Goal: Contribute content

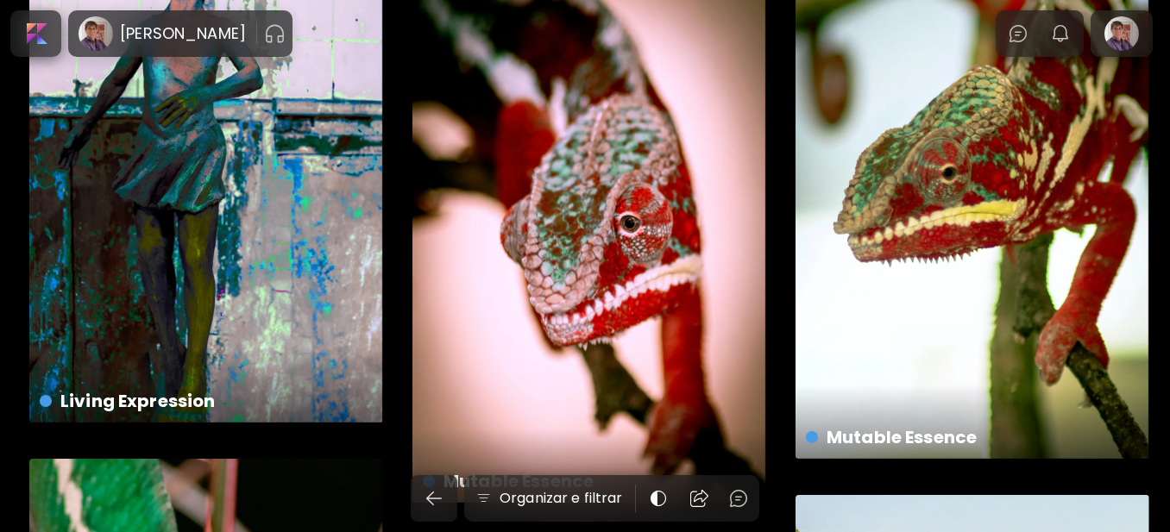
scroll to position [1811, 0]
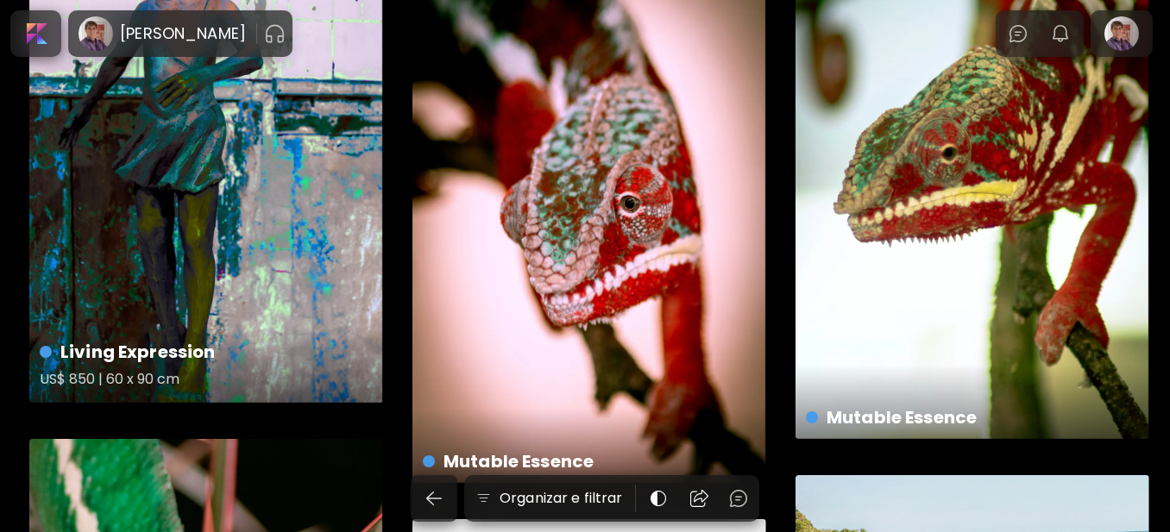
click at [261, 241] on div "Living Expression US$ 850 | 60 x 90 cm" at bounding box center [206, 138] width 354 height 530
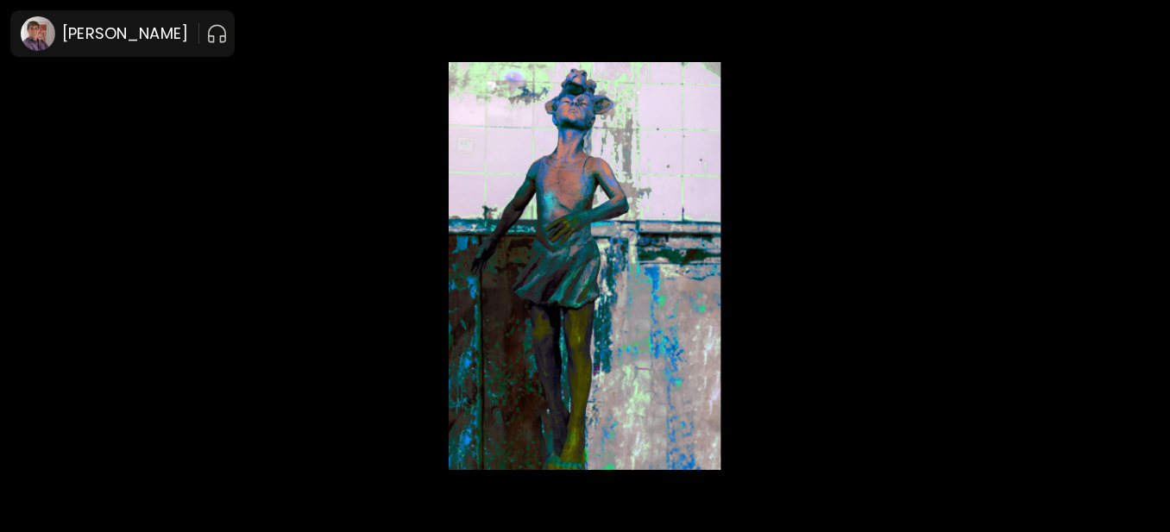
scroll to position [22, 0]
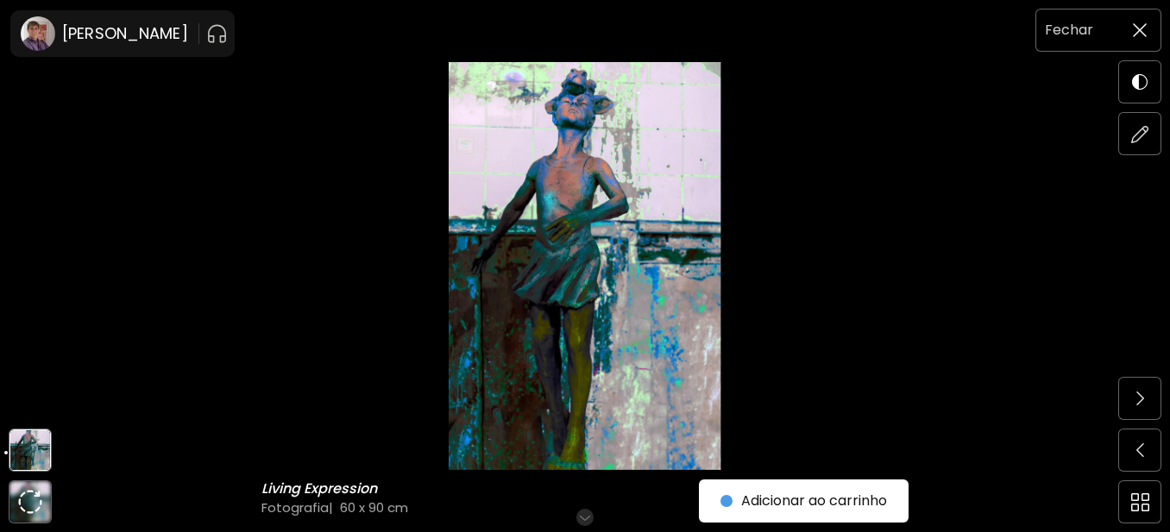
click at [1133, 31] on img at bounding box center [1140, 30] width 14 height 14
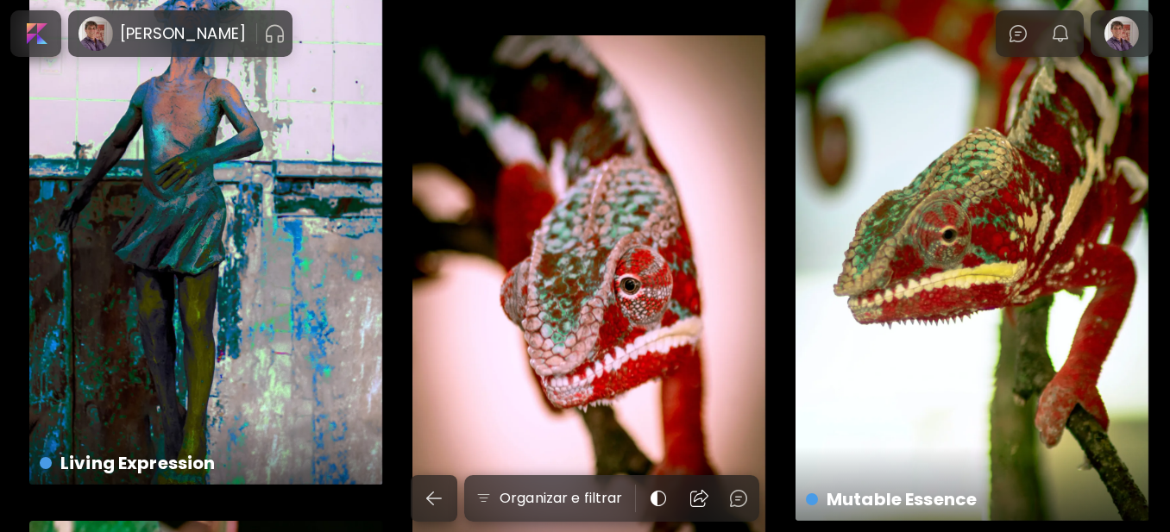
scroll to position [1380, 0]
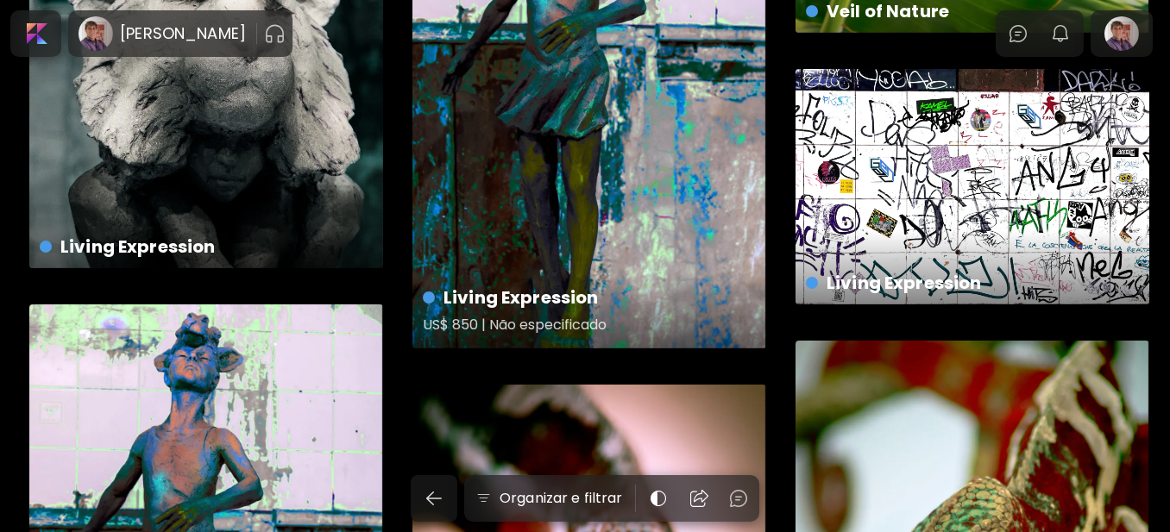
click at [693, 130] on div "Living Expression US$ 850 | Não especificado" at bounding box center [589, 84] width 354 height 530
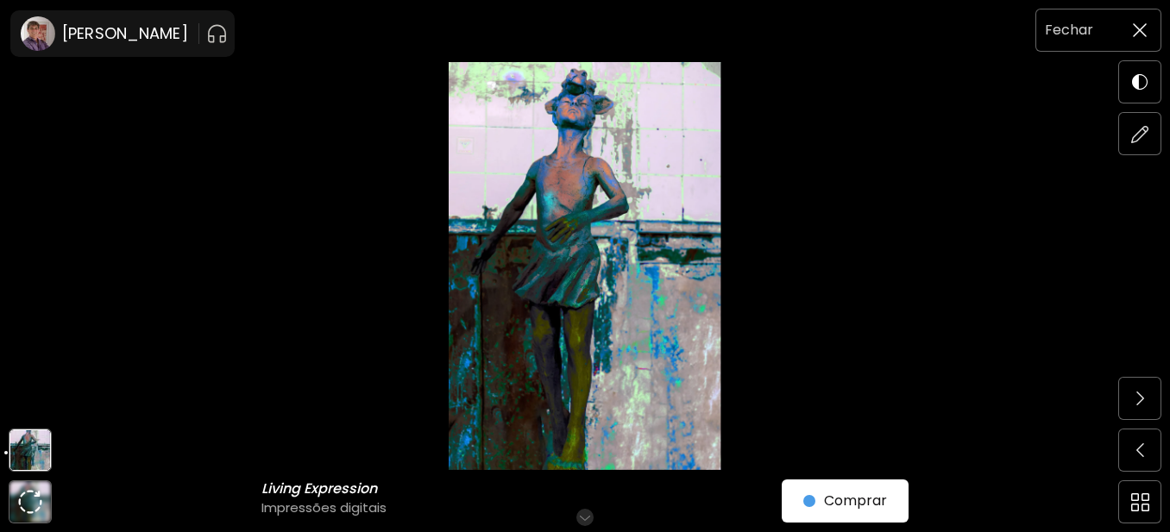
click at [1134, 34] on img at bounding box center [1140, 30] width 14 height 14
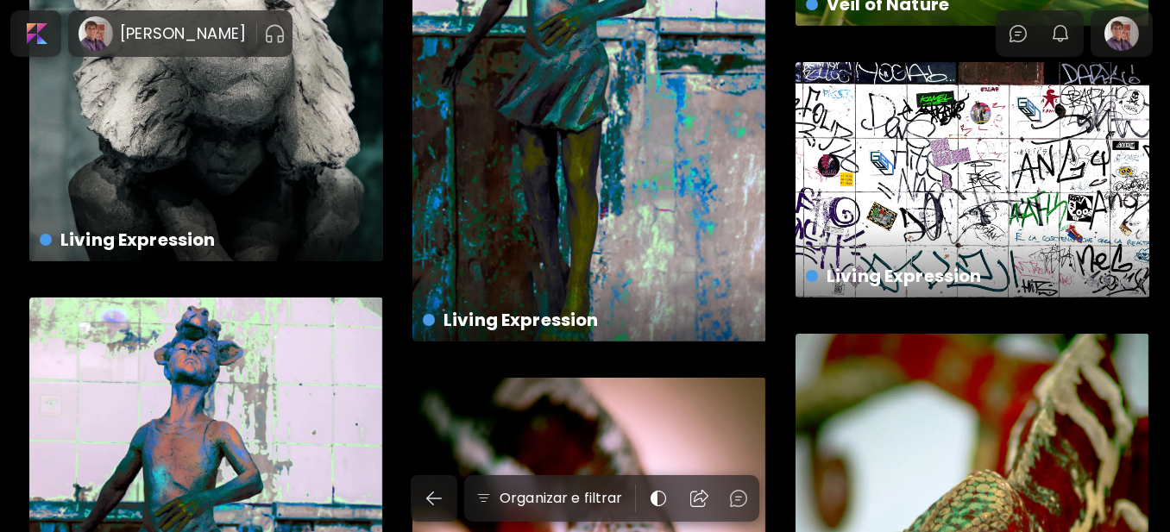
scroll to position [1380, 0]
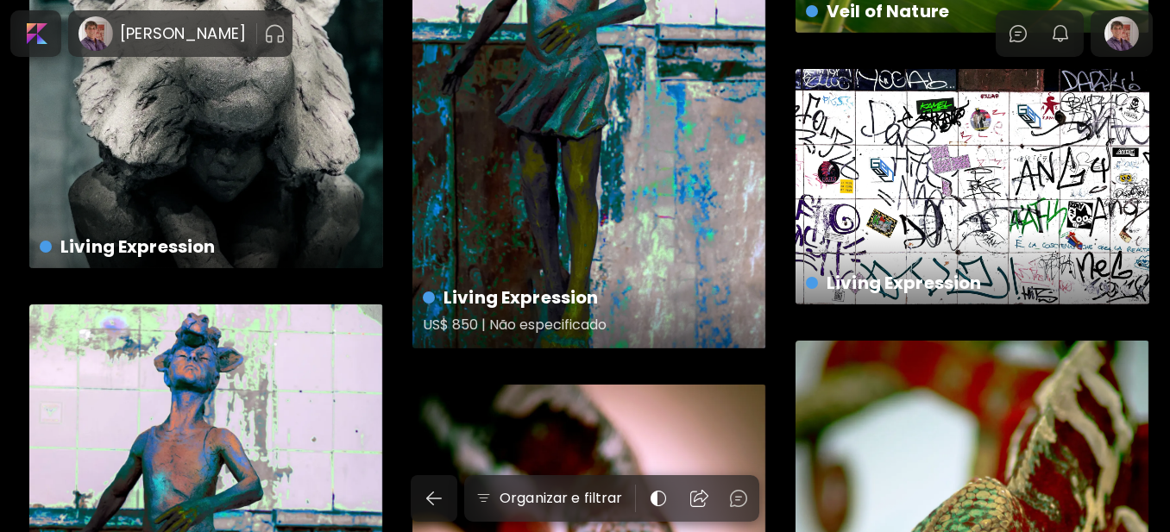
click at [632, 230] on div "Living Expression US$ 850 | Não especificado" at bounding box center [589, 84] width 354 height 530
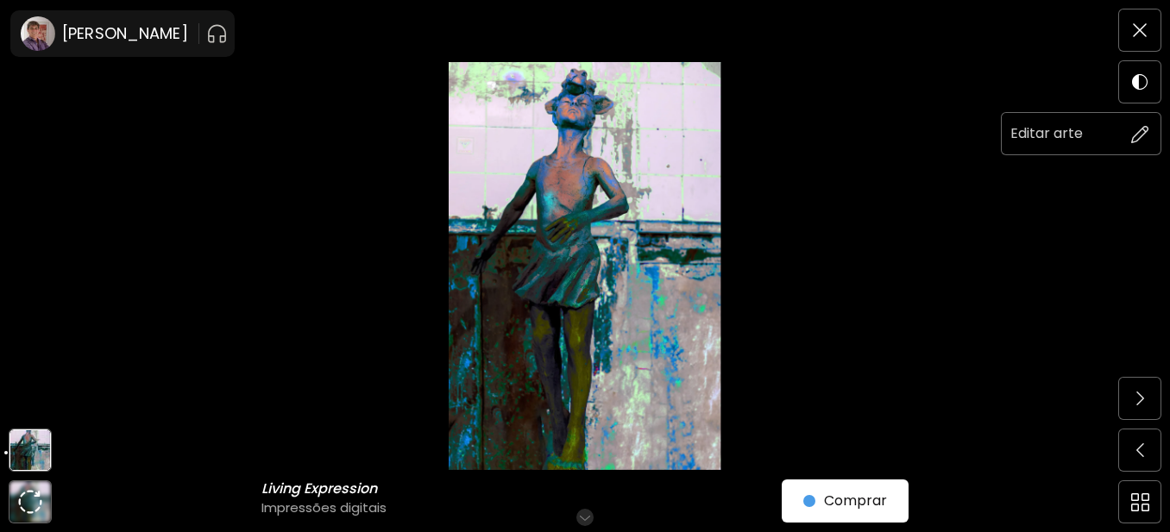
click at [1143, 142] on img at bounding box center [1140, 134] width 18 height 18
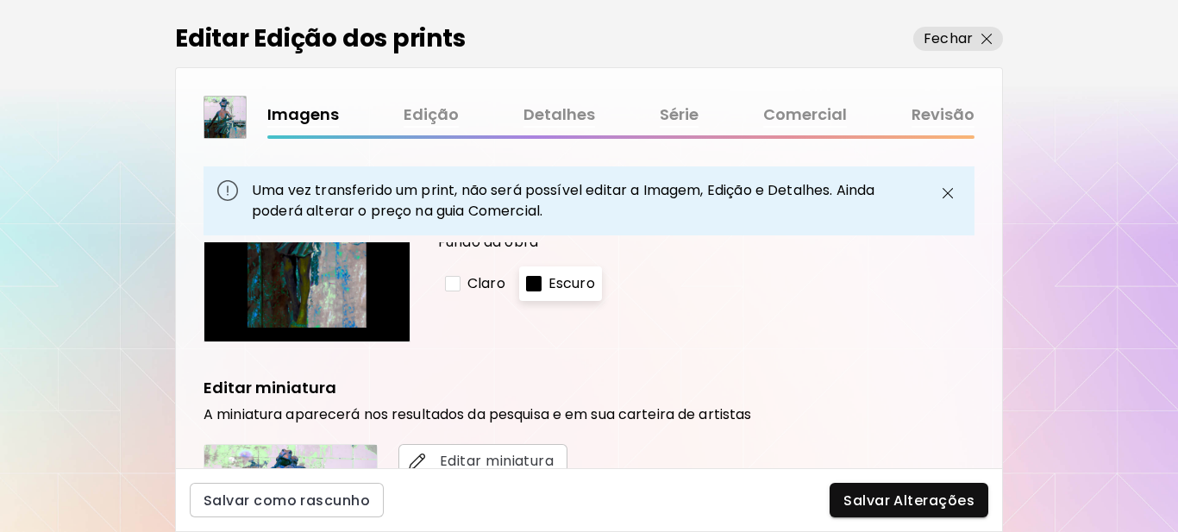
scroll to position [518, 0]
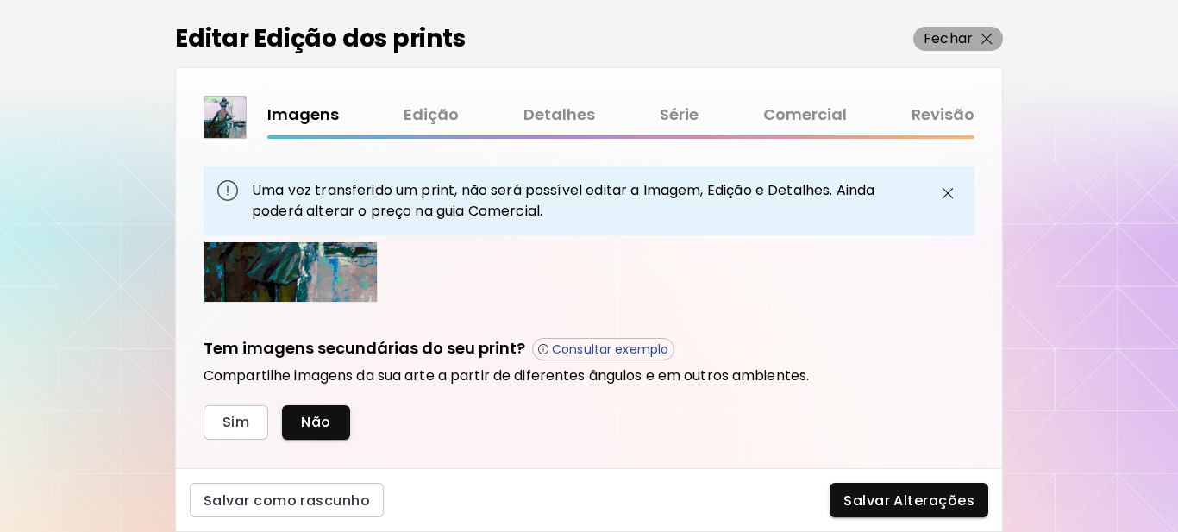
click at [932, 35] on p "Fechar" at bounding box center [948, 38] width 49 height 21
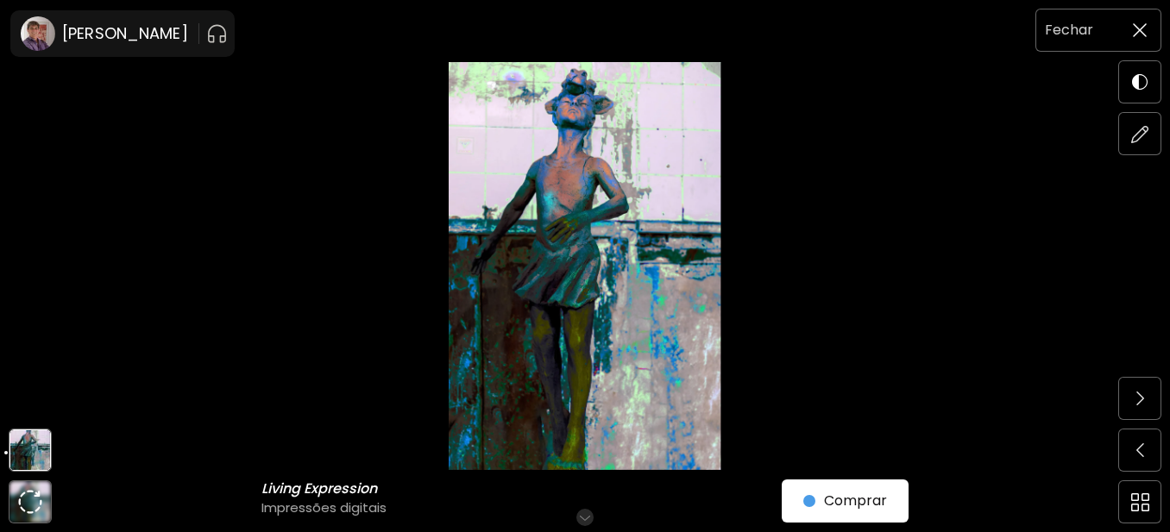
click at [1136, 32] on img at bounding box center [1140, 30] width 14 height 14
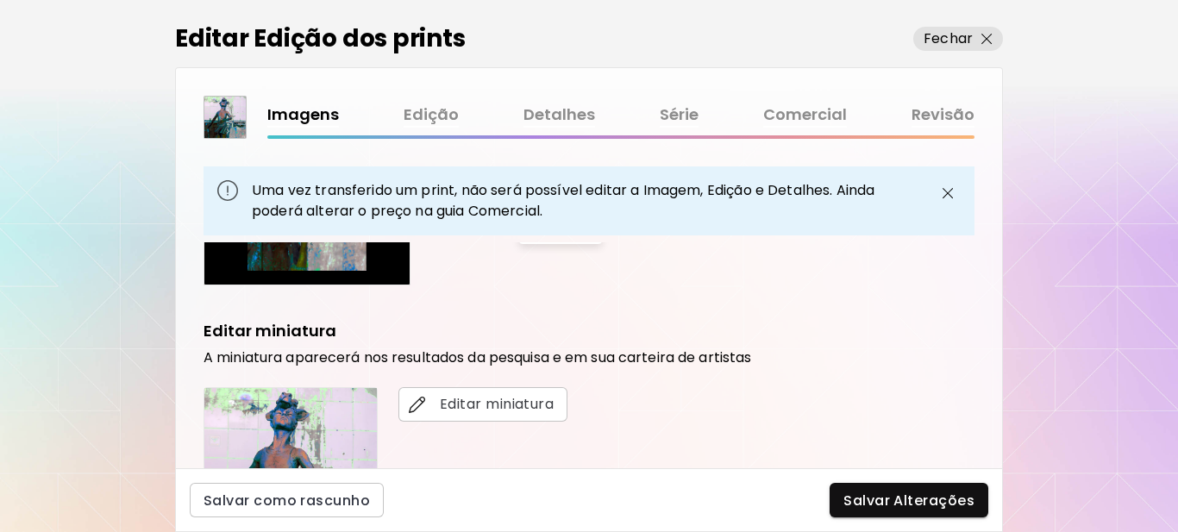
scroll to position [345, 0]
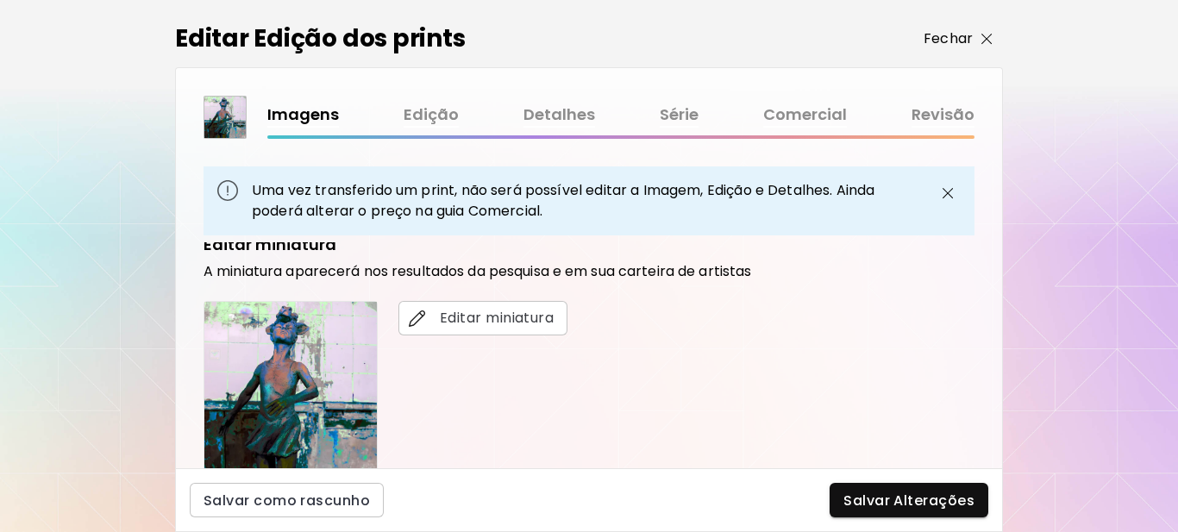
click at [945, 38] on p "Fechar" at bounding box center [948, 38] width 49 height 21
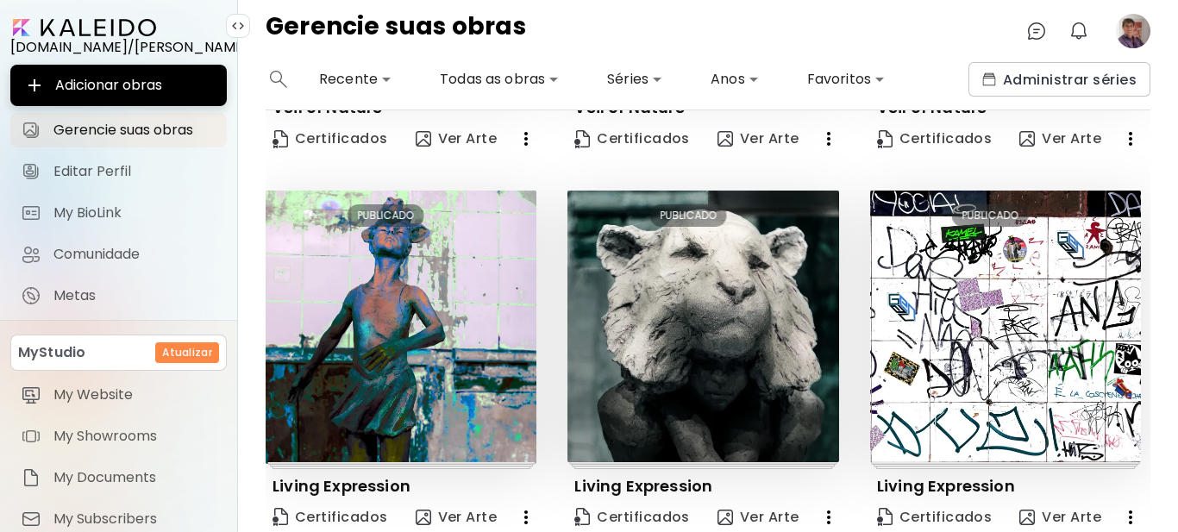
scroll to position [1153, 0]
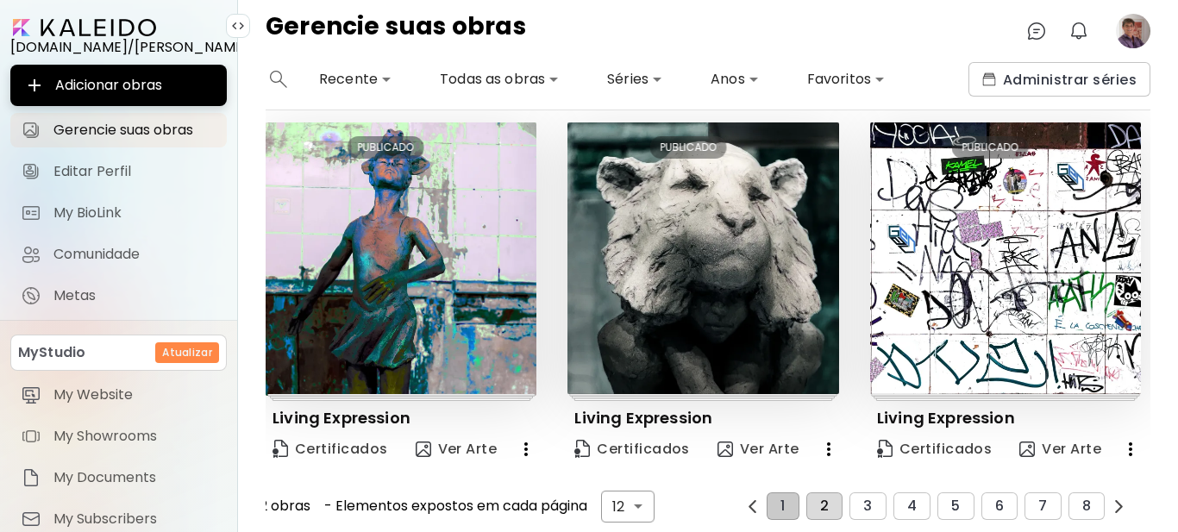
click at [820, 503] on span "2" at bounding box center [824, 507] width 9 height 16
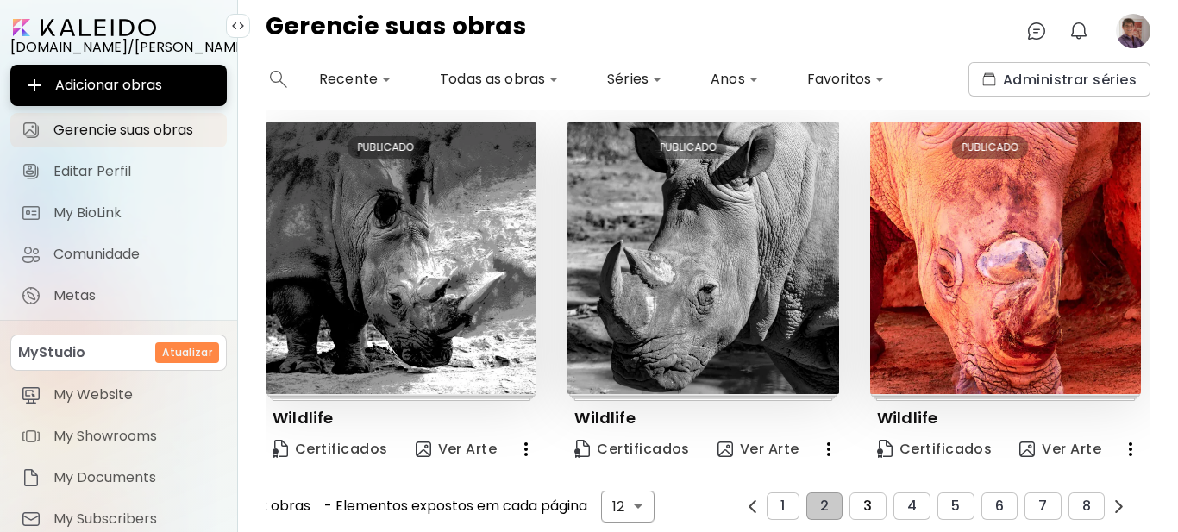
click at [867, 493] on button "3" at bounding box center [868, 507] width 36 height 28
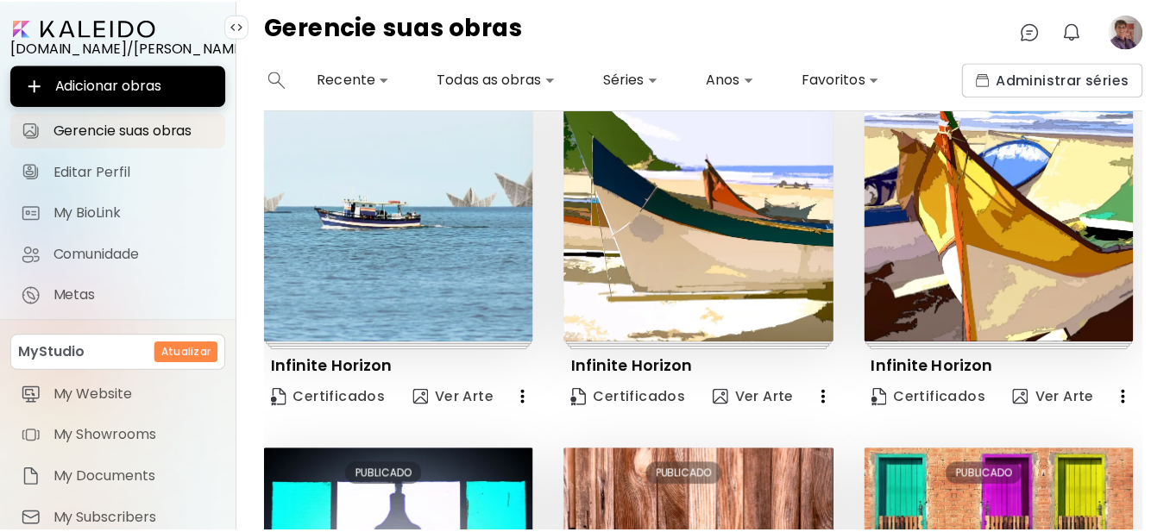
scroll to position [0, 0]
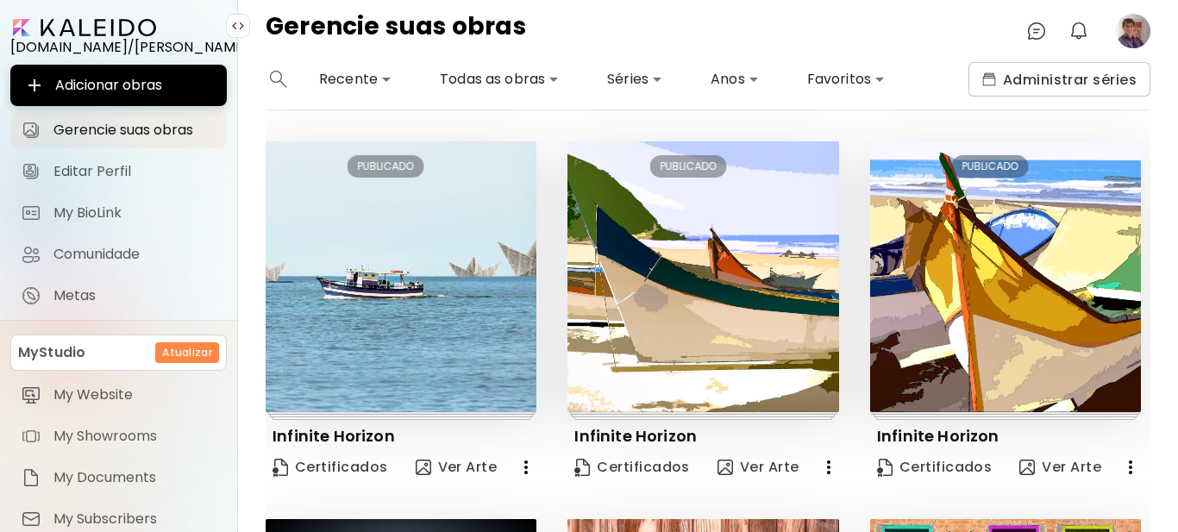
click at [1131, 43] on image at bounding box center [1133, 31] width 35 height 35
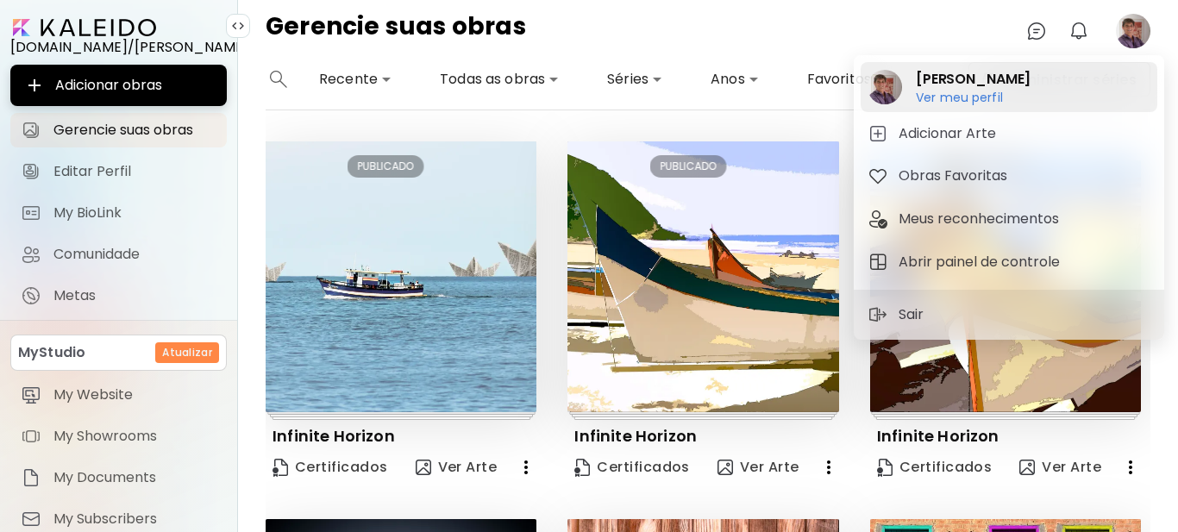
click at [992, 95] on h6 "Ver meu perfil" at bounding box center [973, 98] width 115 height 16
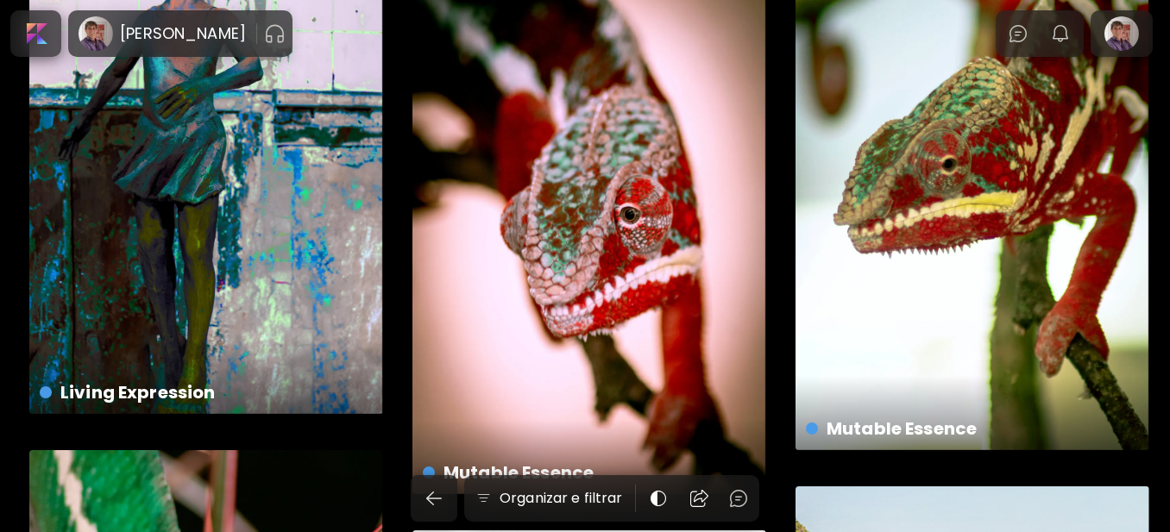
scroll to position [1811, 0]
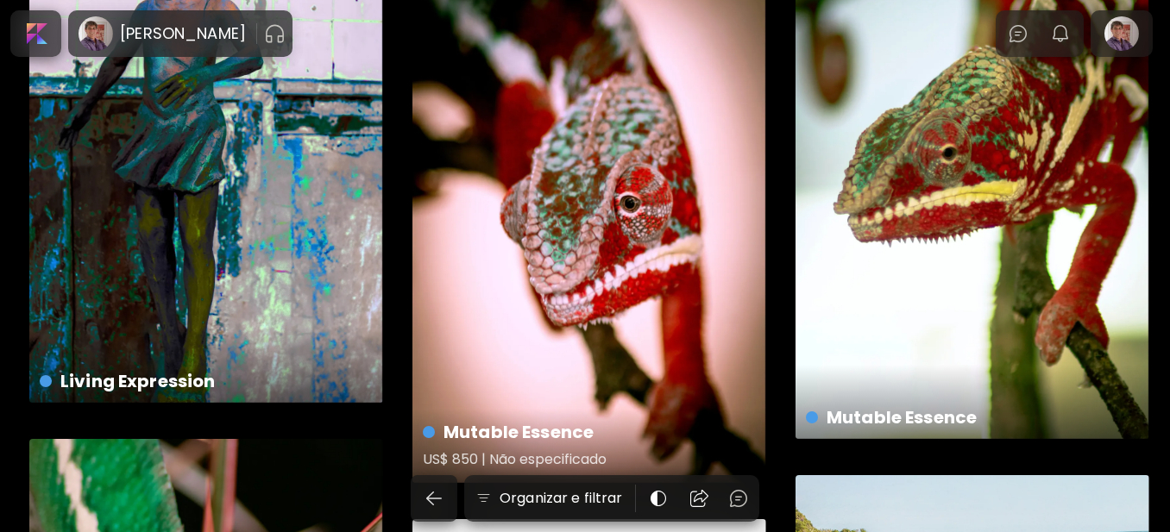
click at [522, 367] on div "Mutable Essence US$ 850 | Não especificado" at bounding box center [589, 218] width 354 height 530
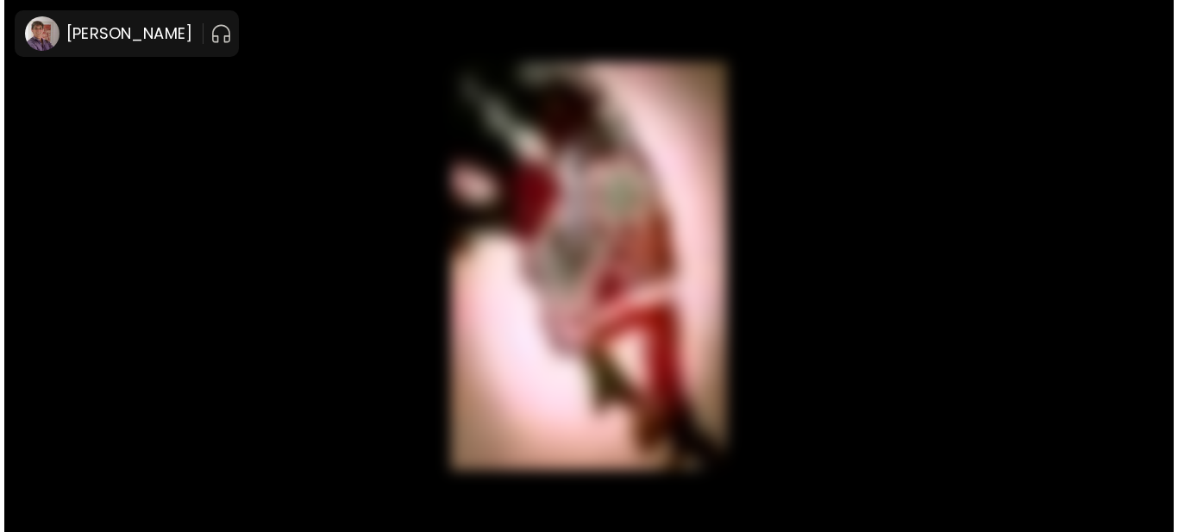
scroll to position [22, 0]
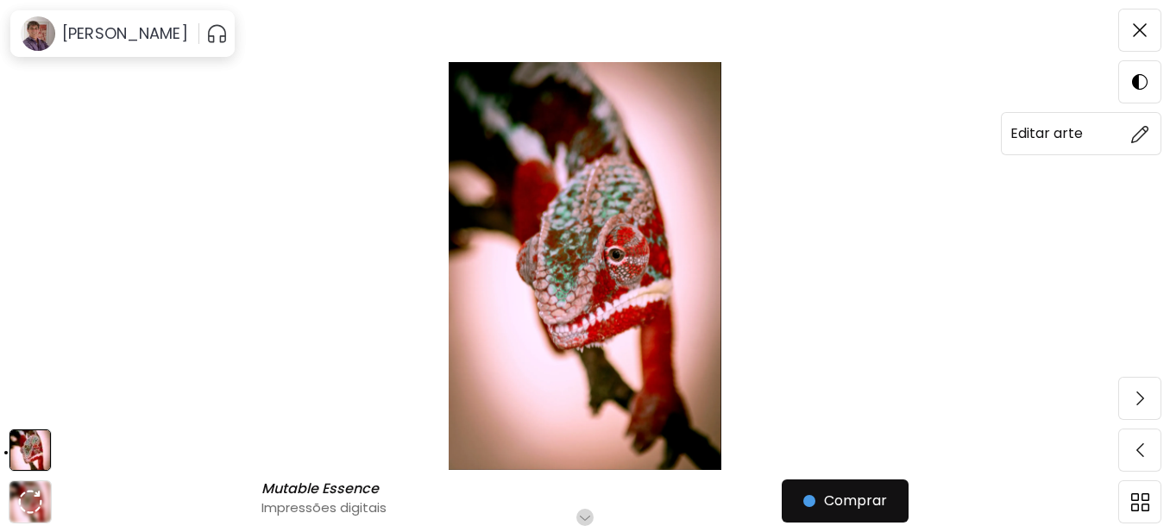
click at [1140, 141] on img at bounding box center [1140, 134] width 18 height 18
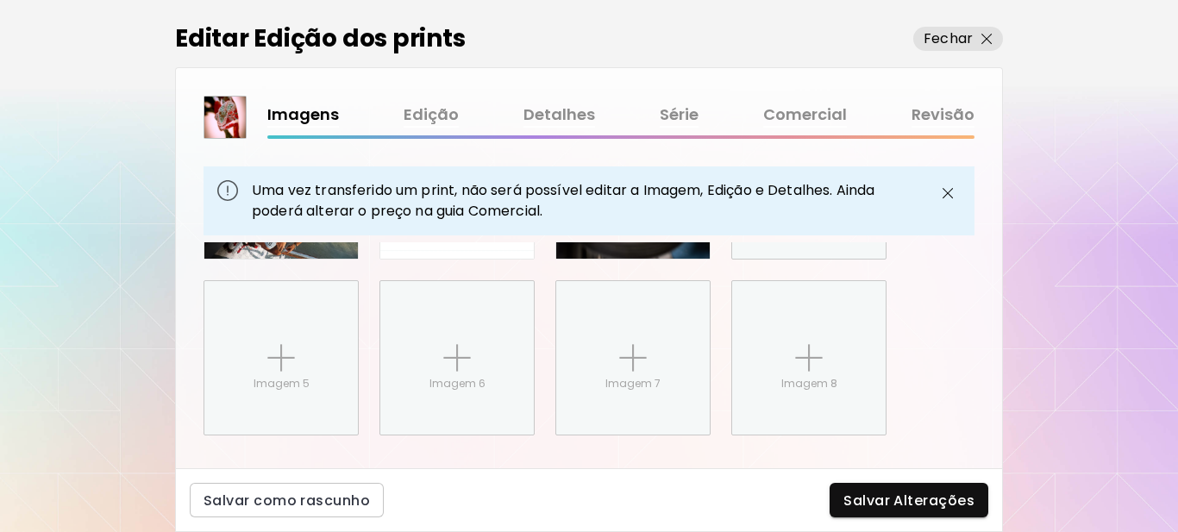
scroll to position [1033, 0]
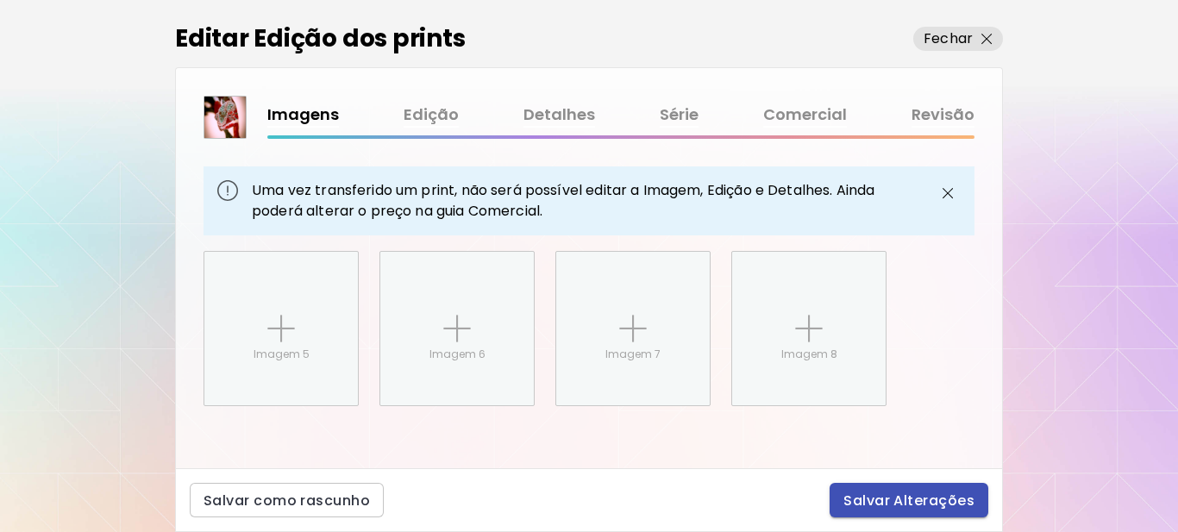
click at [919, 506] on span "Salvar Alterações" at bounding box center [909, 501] width 131 height 18
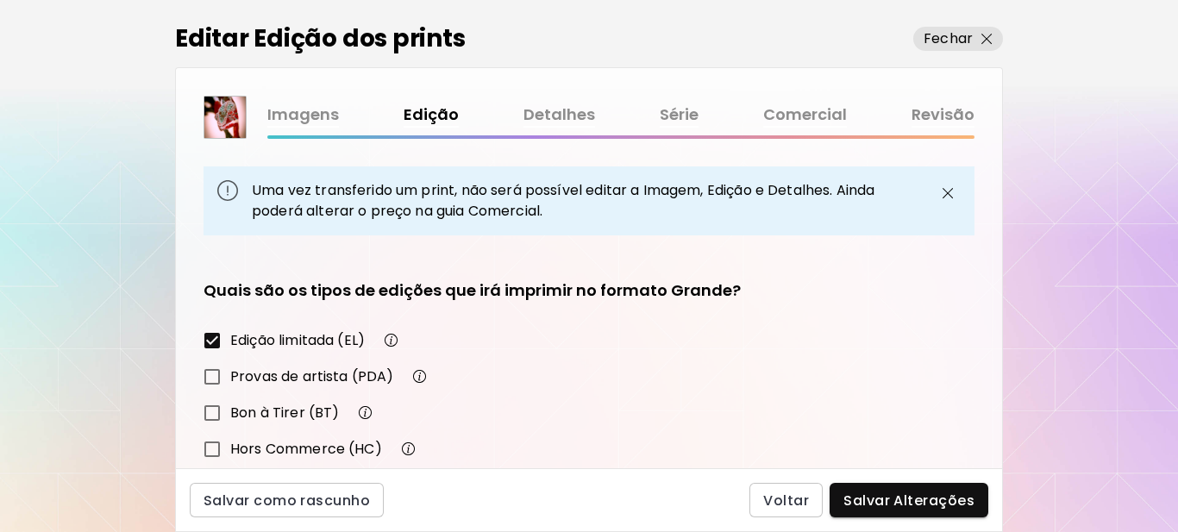
scroll to position [405, 0]
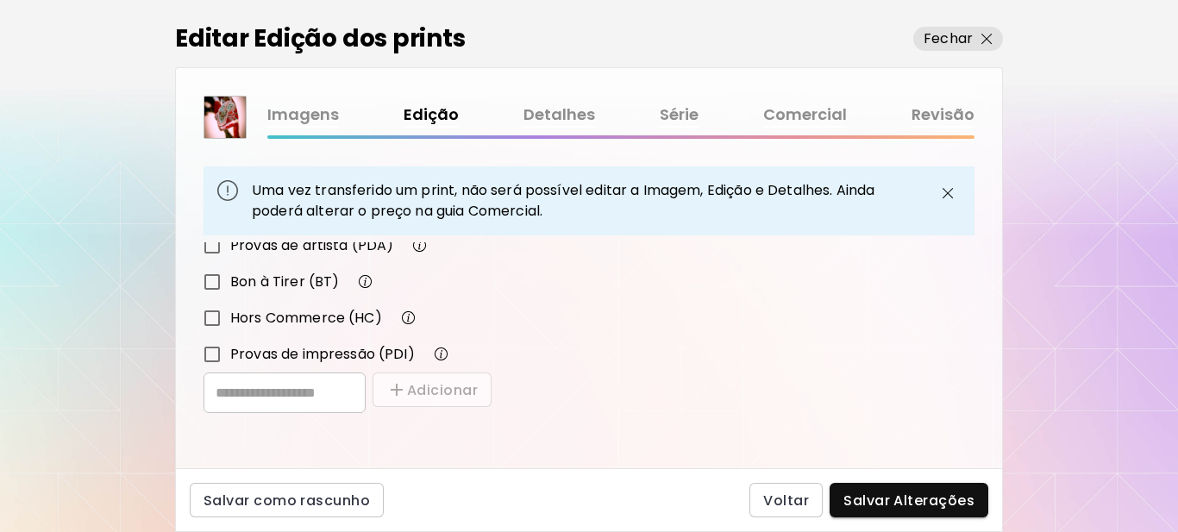
drag, startPoint x: 884, startPoint y: 505, endPoint x: 880, endPoint y: 493, distance: 12.0
click at [885, 503] on span "Salvar Alterações" at bounding box center [909, 501] width 131 height 18
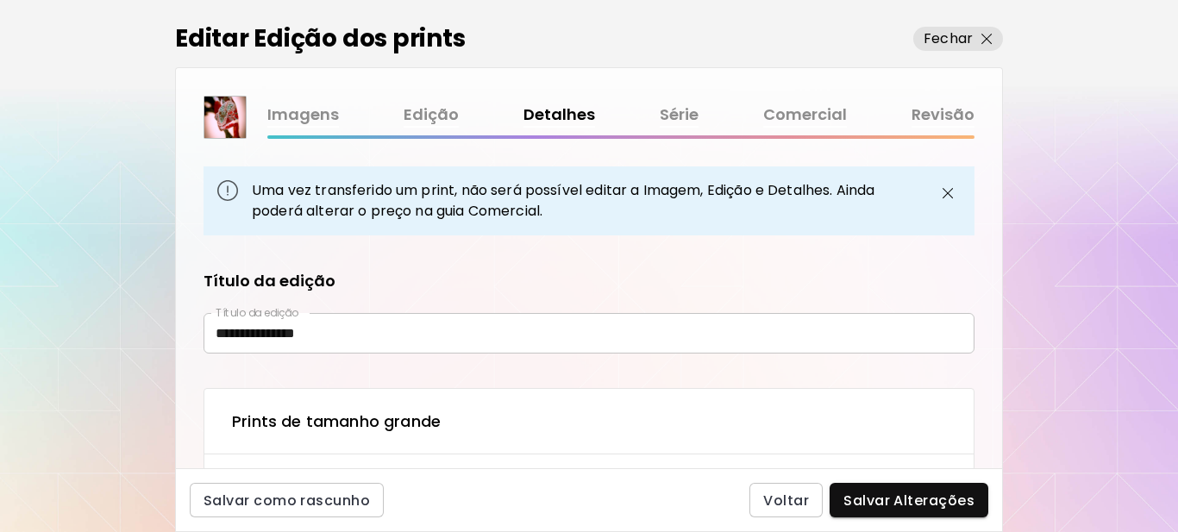
type input "**********"
type textarea "**********"
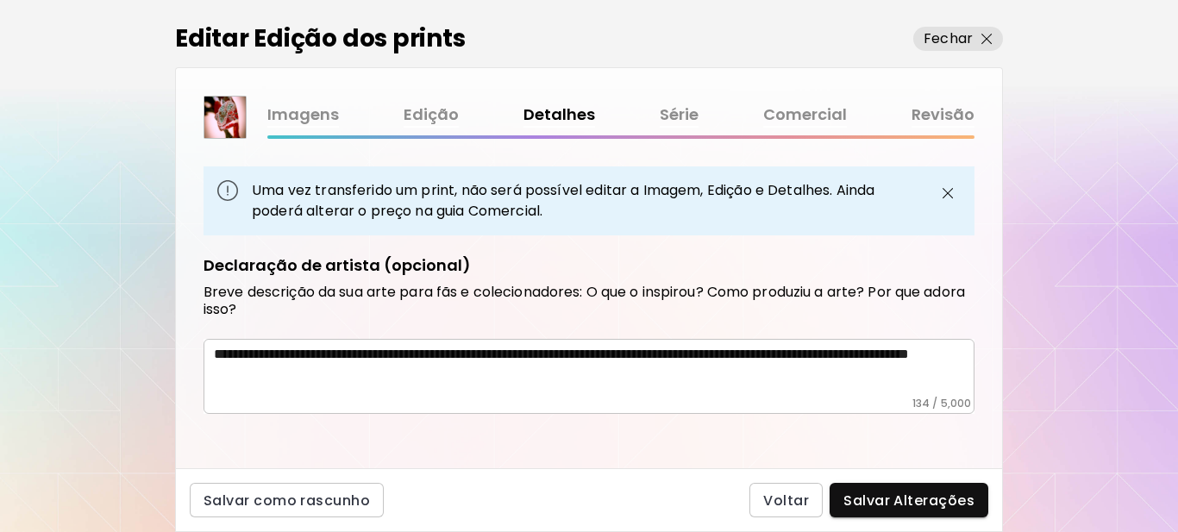
scroll to position [1128, 0]
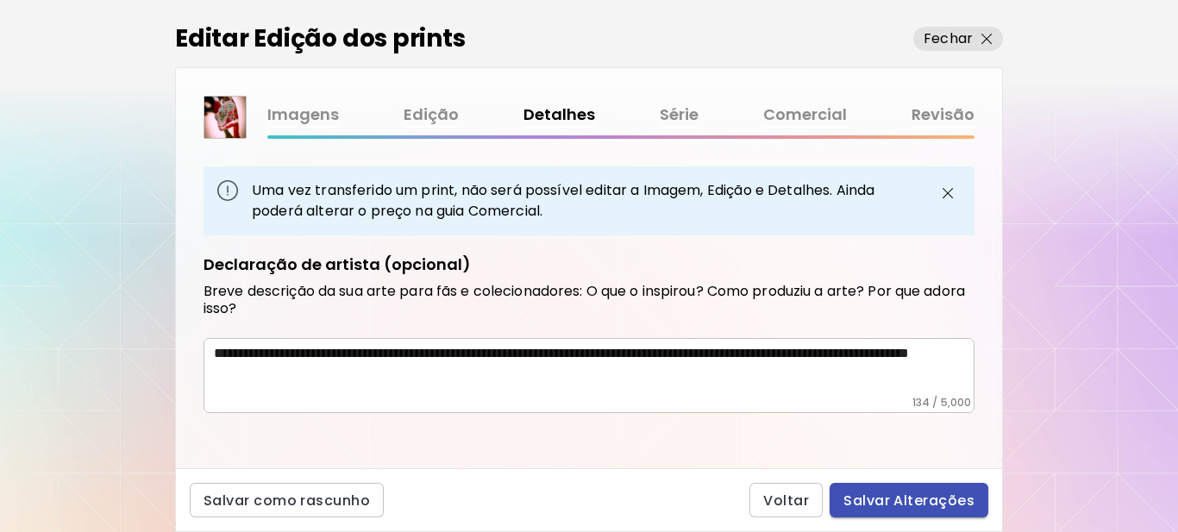
click at [901, 493] on span "Salvar Alterações" at bounding box center [909, 501] width 131 height 18
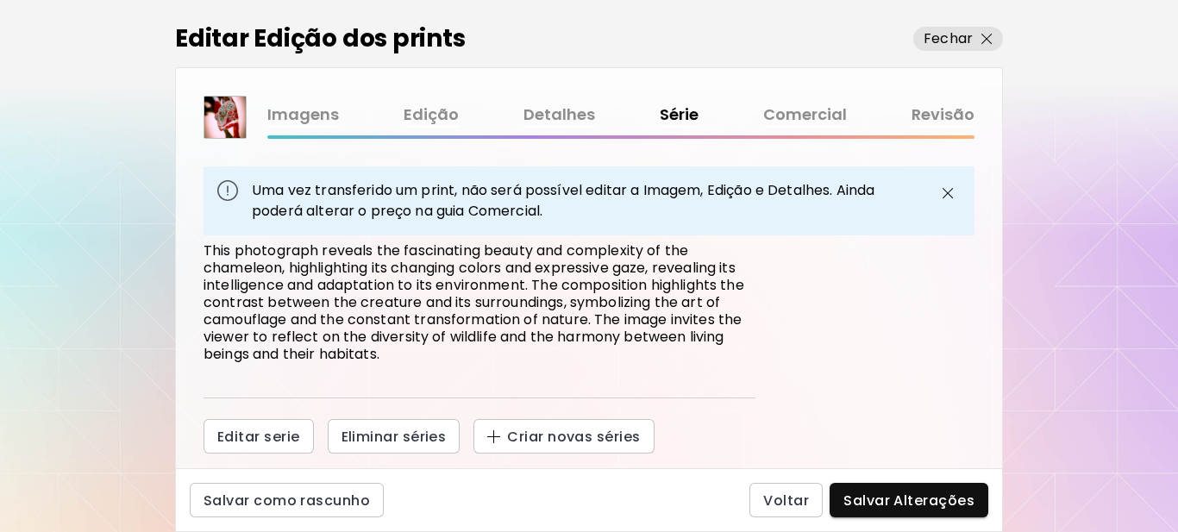
scroll to position [283, 0]
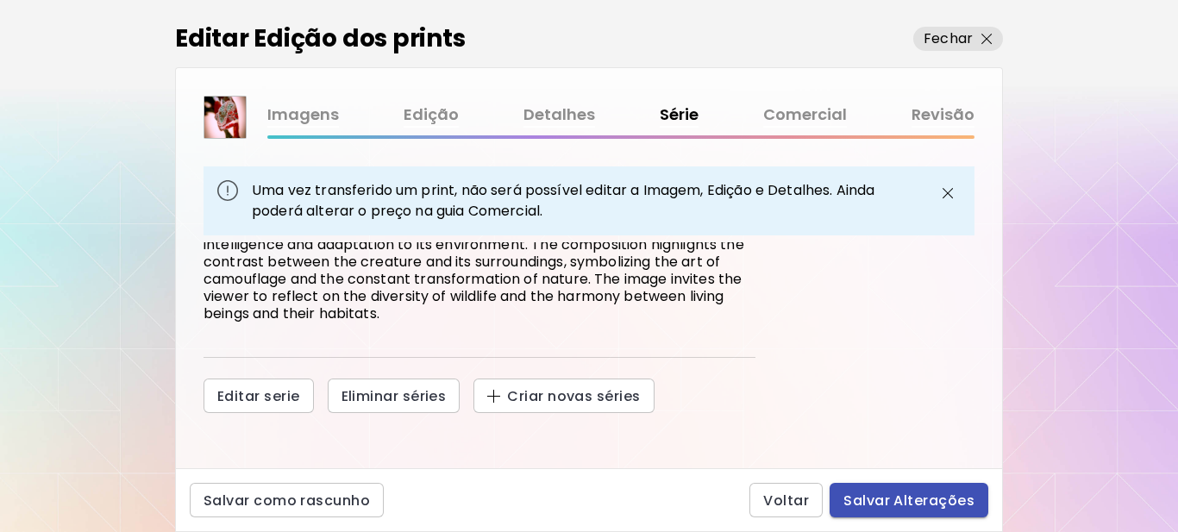
click at [908, 492] on span "Salvar Alterações" at bounding box center [909, 501] width 131 height 18
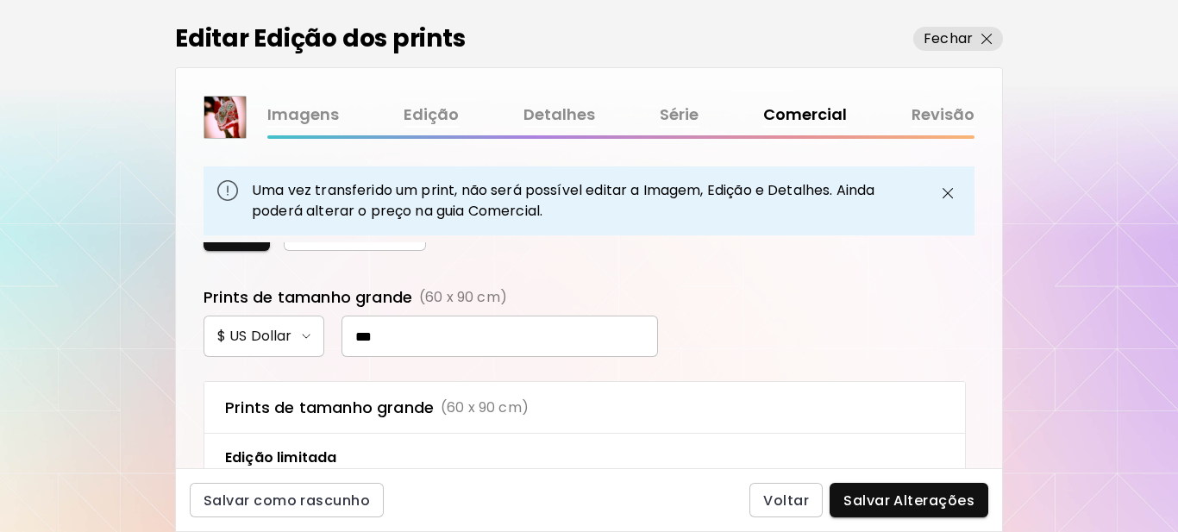
scroll to position [690, 0]
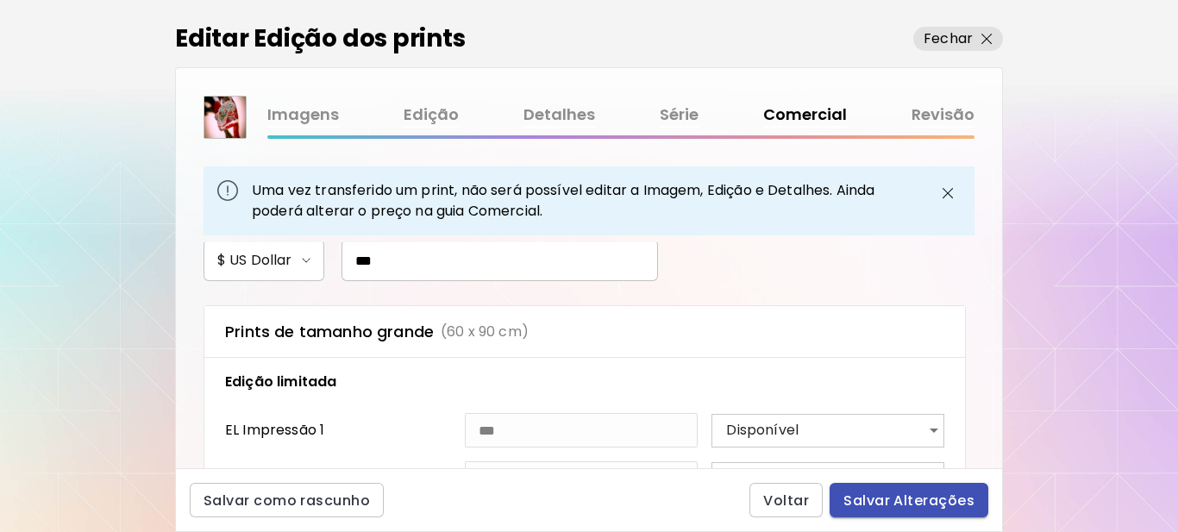
click at [926, 502] on span "Salvar Alterações" at bounding box center [909, 501] width 131 height 18
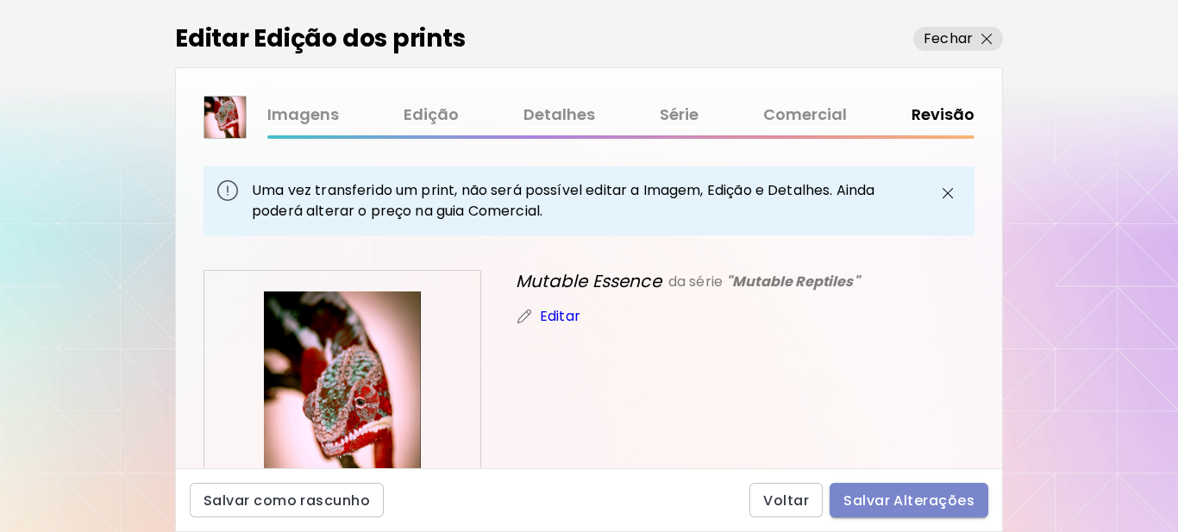
click at [932, 504] on span "Salvar Alterações" at bounding box center [909, 501] width 131 height 18
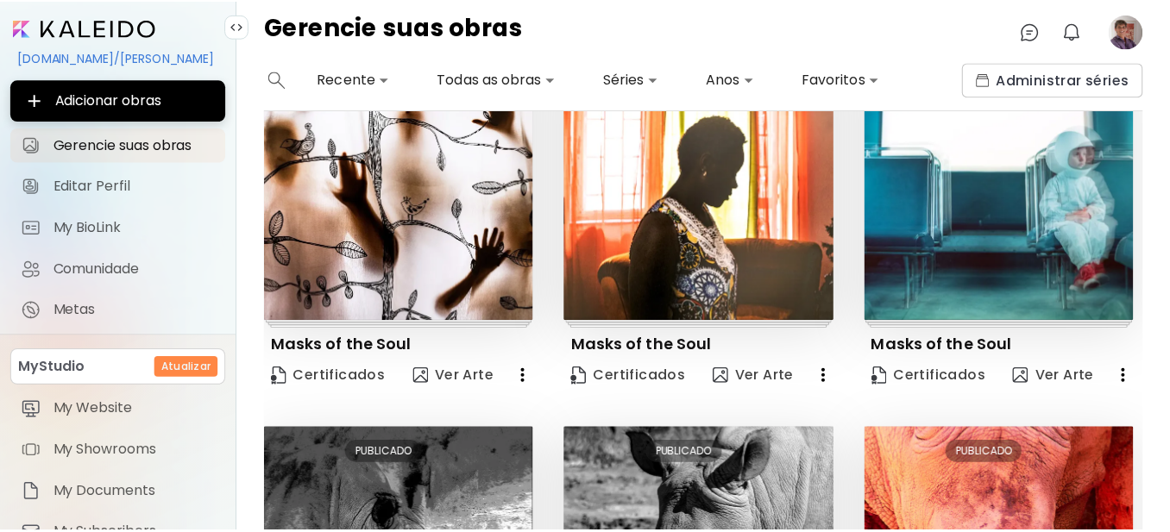
scroll to position [1153, 0]
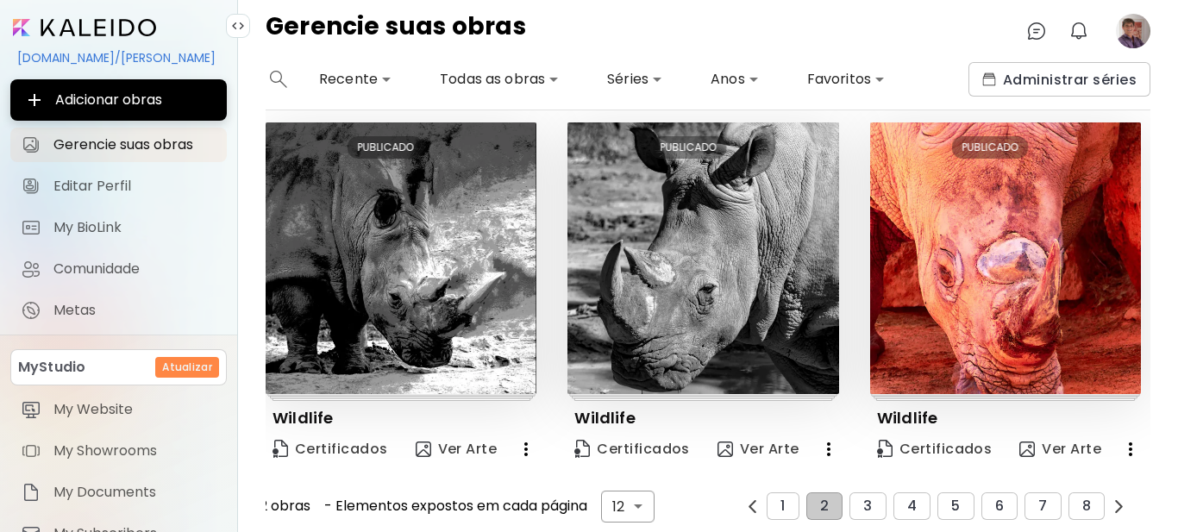
click at [1142, 35] on image at bounding box center [1133, 31] width 35 height 35
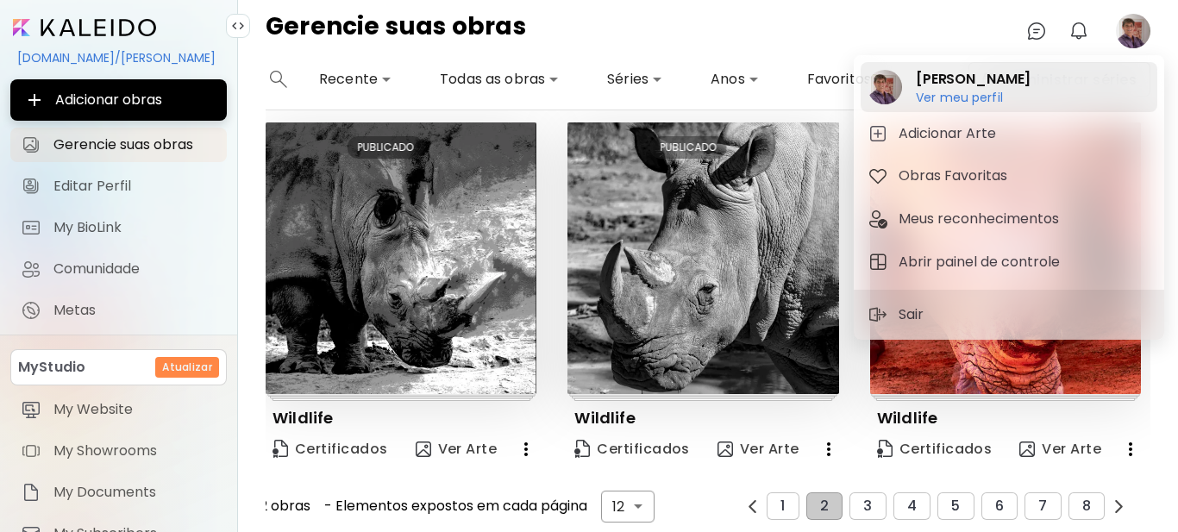
click at [1004, 100] on h6 "Ver meu perfil" at bounding box center [973, 98] width 115 height 16
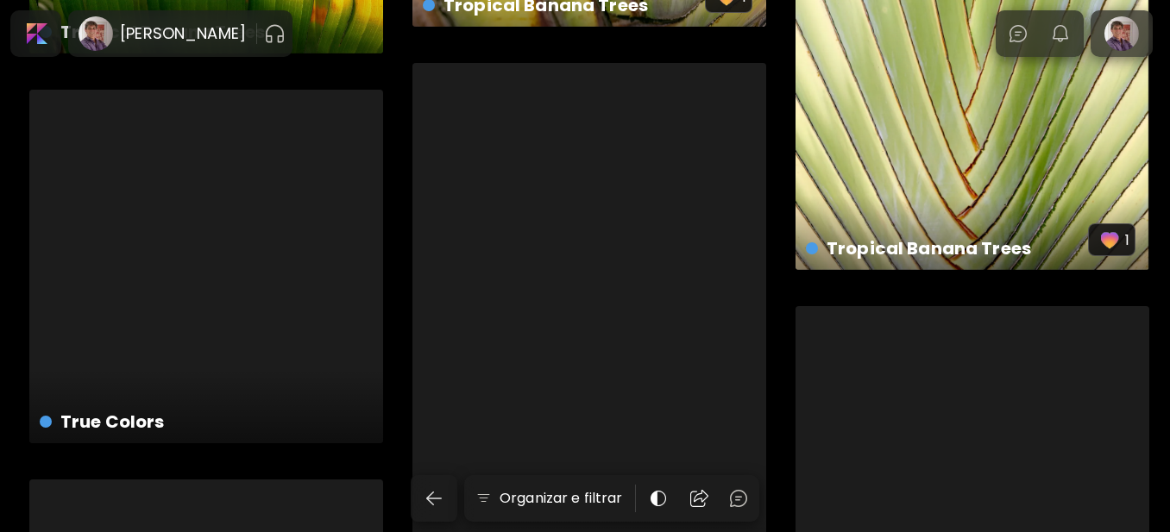
scroll to position [7246, 0]
